Goal: Information Seeking & Learning: Learn about a topic

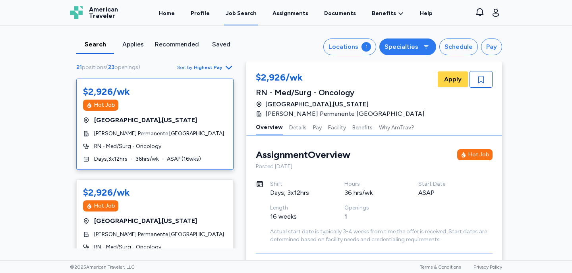
click at [415, 46] on div "Specialties" at bounding box center [401, 47] width 34 height 10
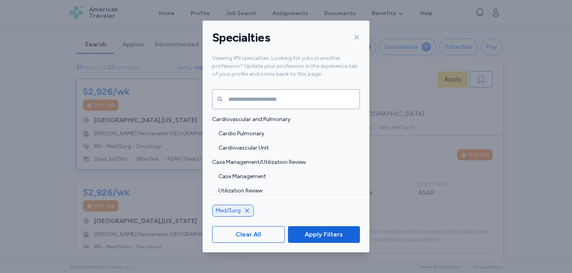
click at [357, 37] on icon at bounding box center [356, 37] width 6 height 6
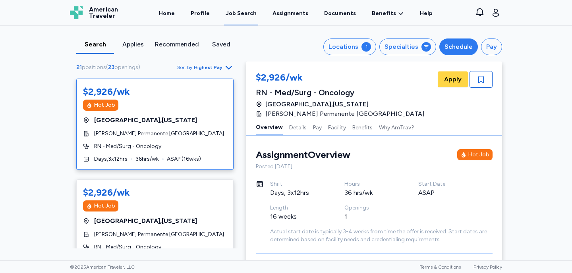
click at [458, 44] on div "Schedule" at bounding box center [458, 47] width 28 height 10
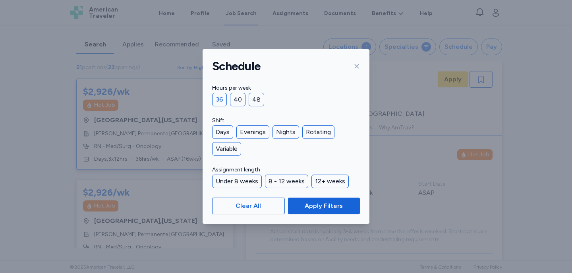
click at [221, 100] on div "36" at bounding box center [219, 99] width 15 height 13
click at [224, 131] on div "Days" at bounding box center [222, 131] width 21 height 13
click at [246, 127] on div "Evenings" at bounding box center [252, 131] width 33 height 13
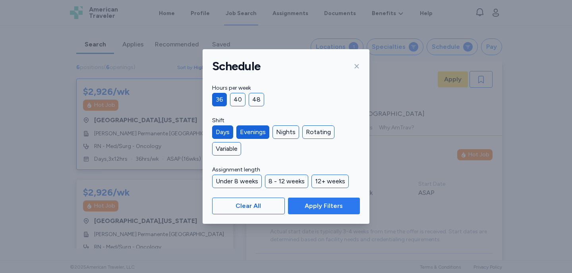
click at [320, 207] on span "Apply Filters" at bounding box center [324, 206] width 38 height 10
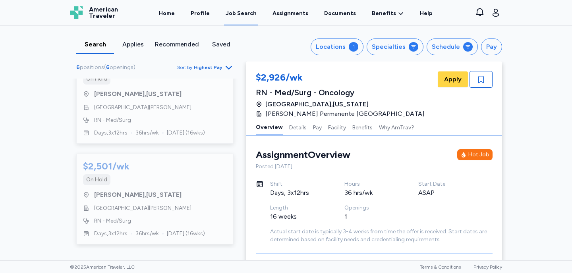
scroll to position [449, 0]
